Goal: Information Seeking & Learning: Learn about a topic

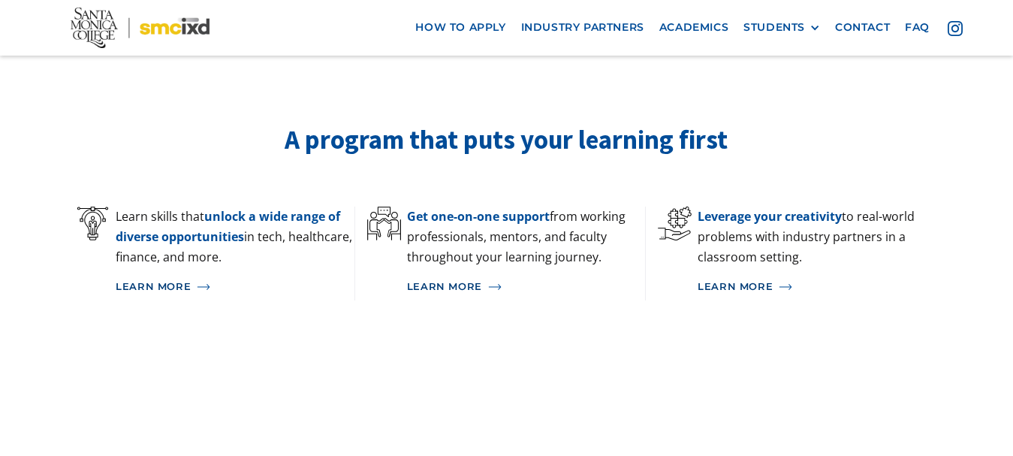
scroll to position [977, 0]
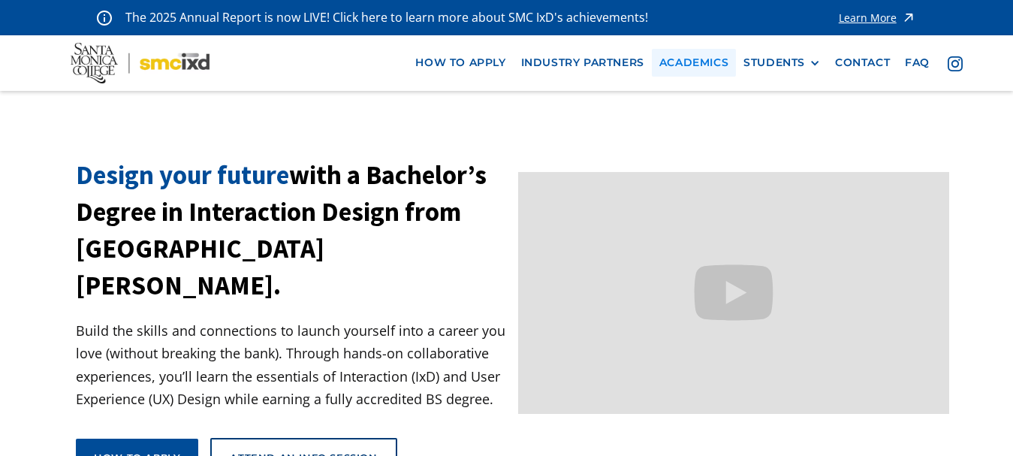
click at [726, 59] on link "Academics" at bounding box center [694, 63] width 84 height 28
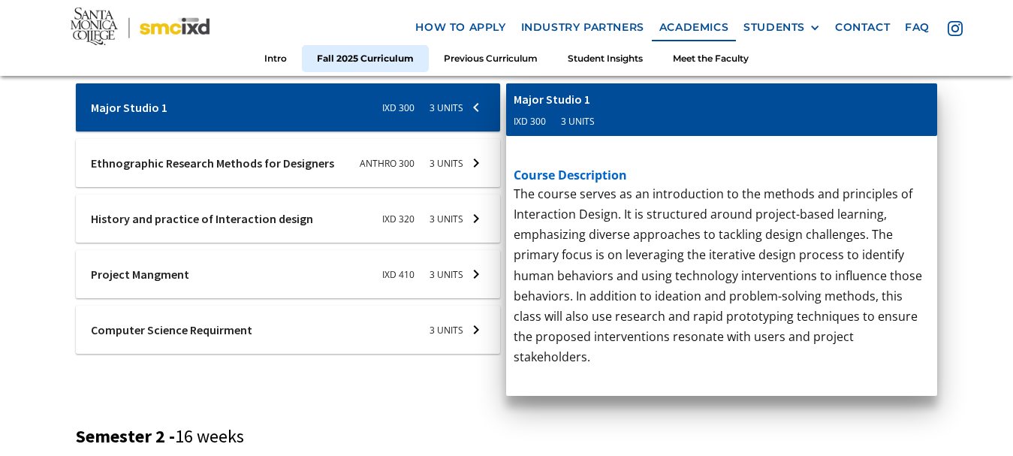
scroll to position [601, 0]
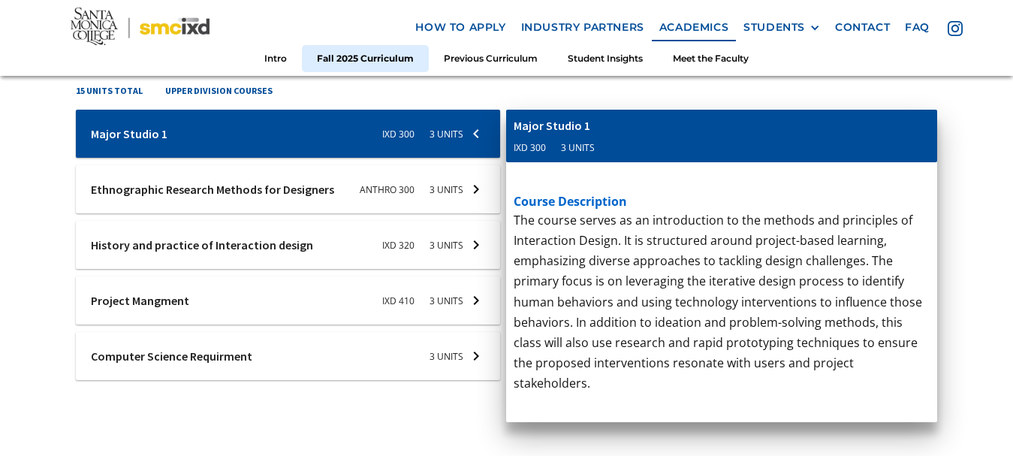
click at [441, 357] on div at bounding box center [288, 356] width 424 height 48
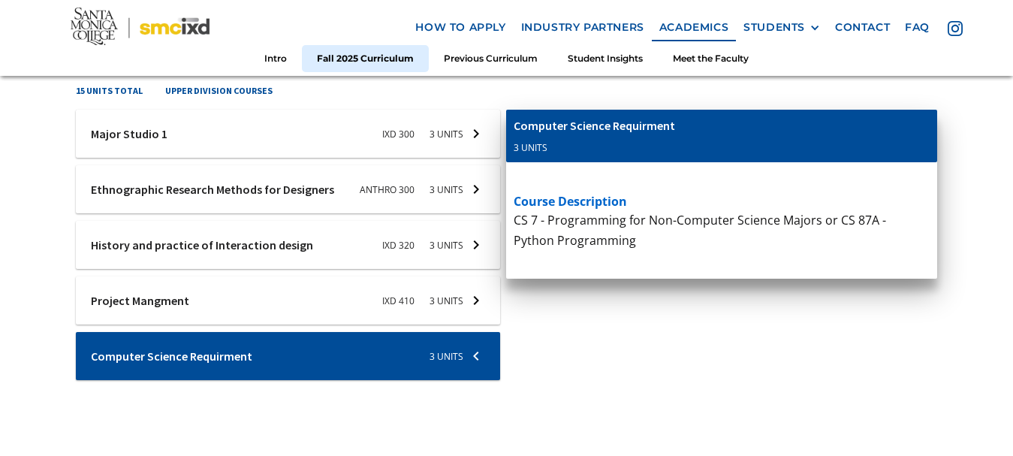
click at [264, 128] on div at bounding box center [288, 134] width 424 height 48
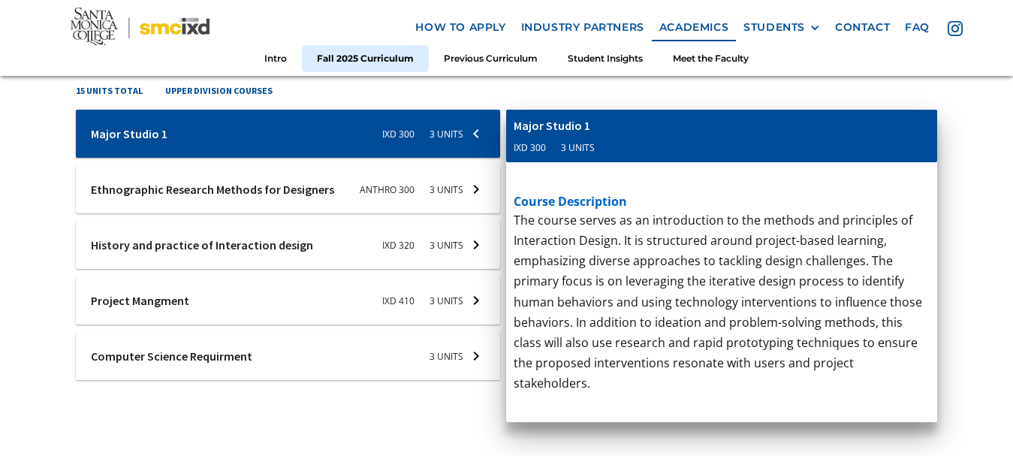
click at [238, 246] on div at bounding box center [288, 245] width 424 height 48
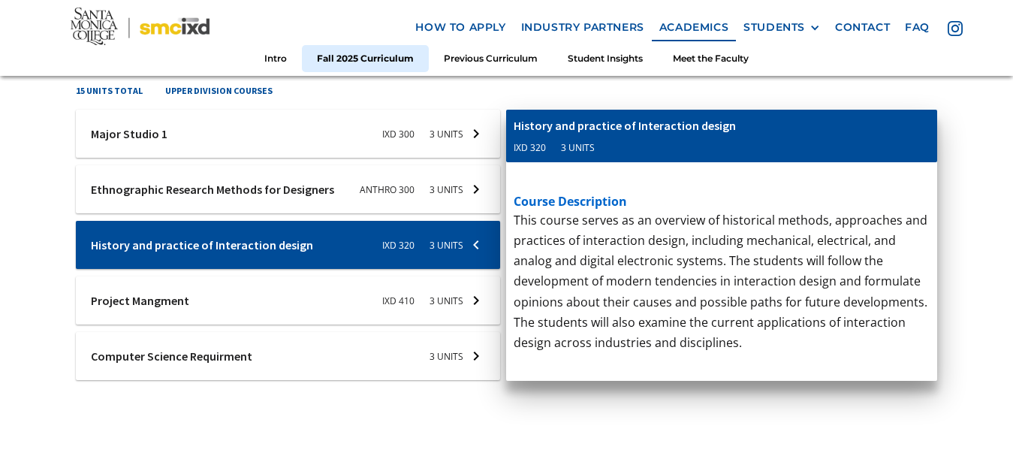
scroll to position [526, 0]
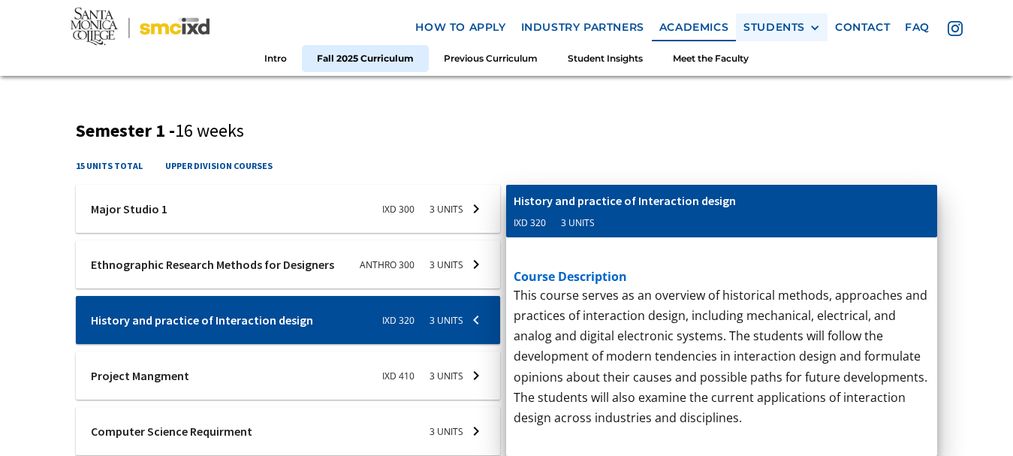
click at [784, 25] on div "STUDENTS" at bounding box center [775, 27] width 62 height 13
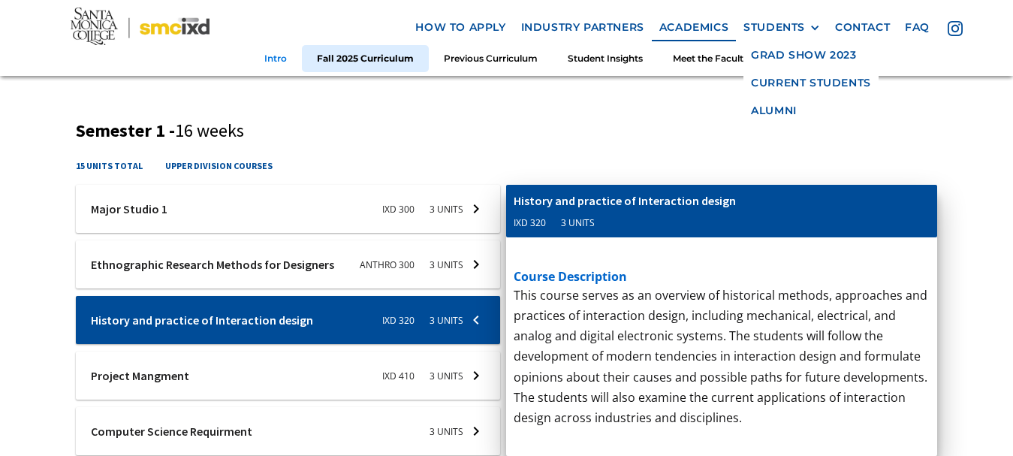
click at [279, 53] on link "Intro" at bounding box center [275, 58] width 53 height 28
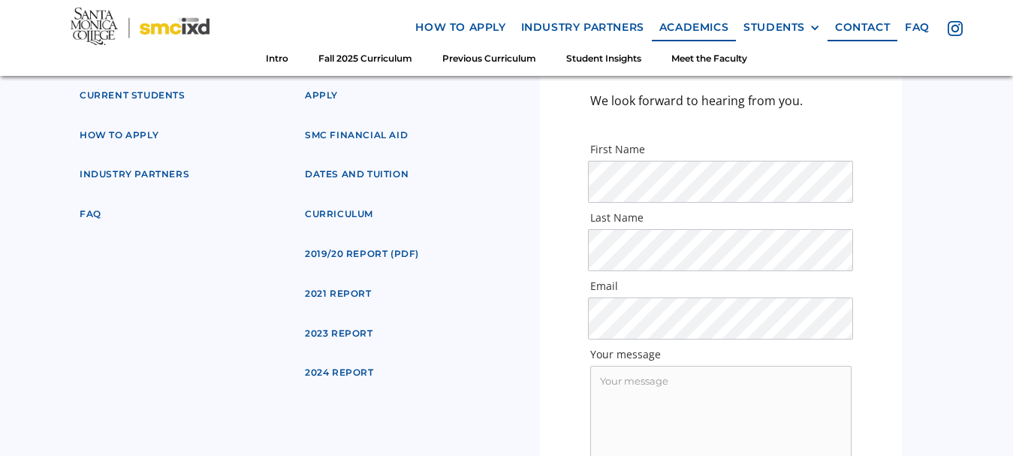
scroll to position [5839, 0]
